Goal: Download file/media

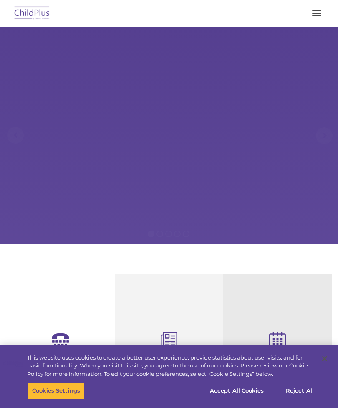
select select "MEDIUM"
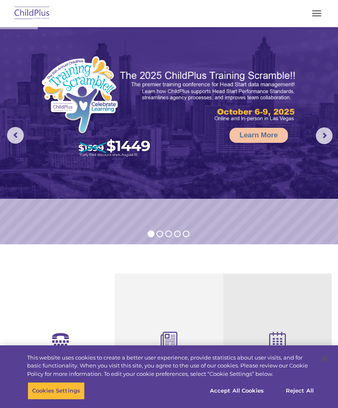
click at [317, 8] on button "button" at bounding box center [317, 13] width 18 height 13
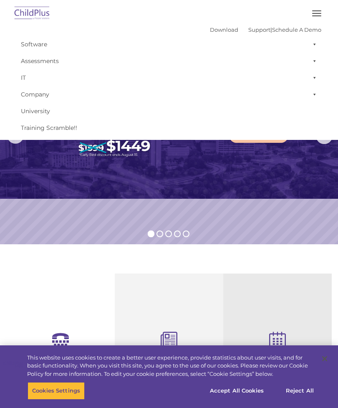
click at [22, 14] on img at bounding box center [32, 14] width 39 height 20
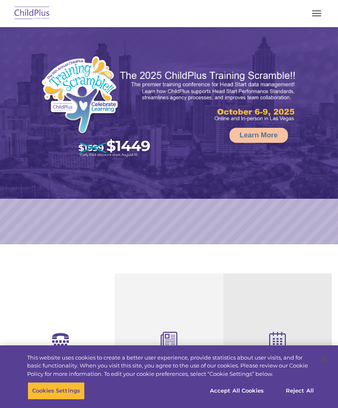
select select "MEDIUM"
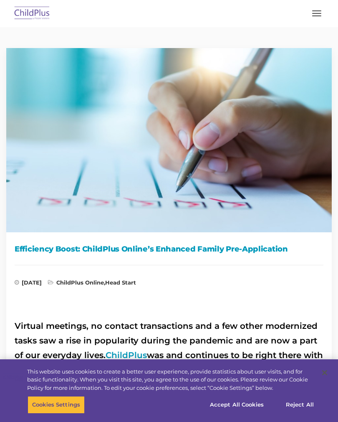
click at [30, 13] on img at bounding box center [32, 14] width 39 height 20
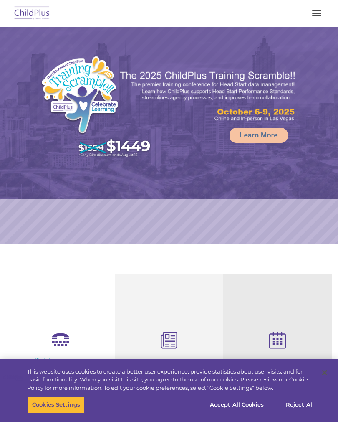
select select "MEDIUM"
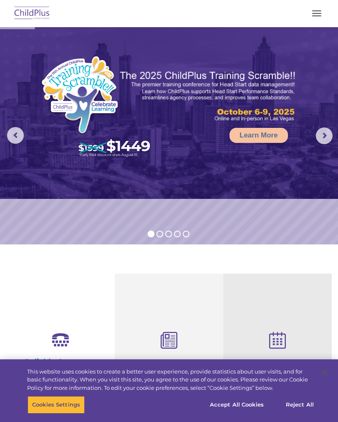
click at [314, 16] on span "button" at bounding box center [316, 15] width 9 height 1
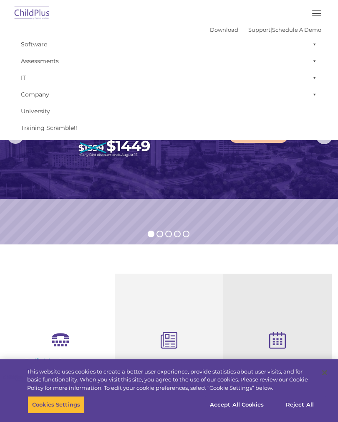
click at [314, 49] on span at bounding box center [313, 44] width 8 height 17
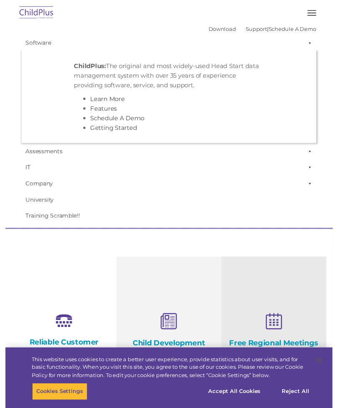
scroll to position [9, 0]
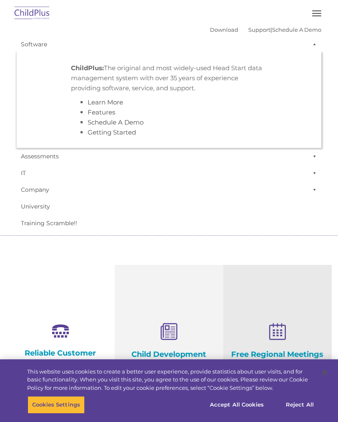
click at [210, 27] on link "Download" at bounding box center [224, 29] width 28 height 7
